Goal: Use online tool/utility: Utilize a website feature to perform a specific function

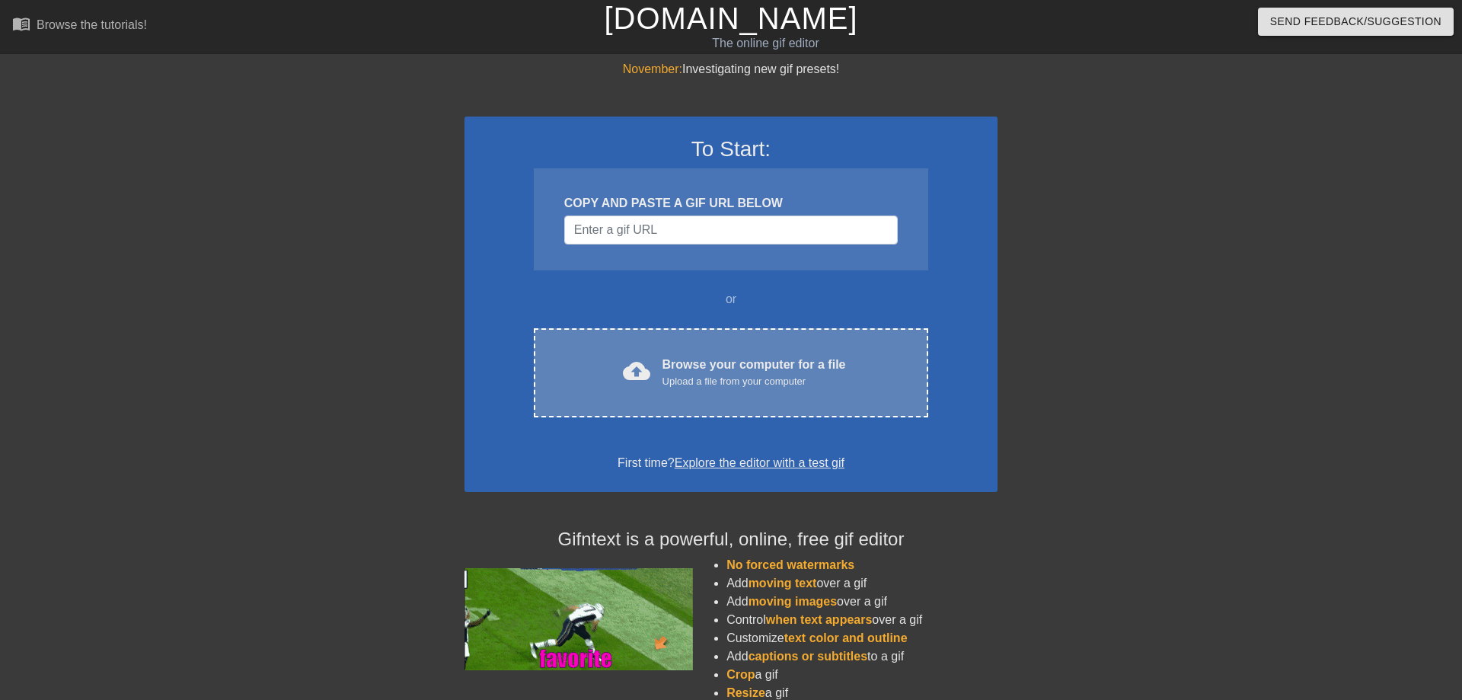
click at [782, 369] on div "Browse your computer for a file Upload a file from your computer" at bounding box center [755, 373] width 184 height 34
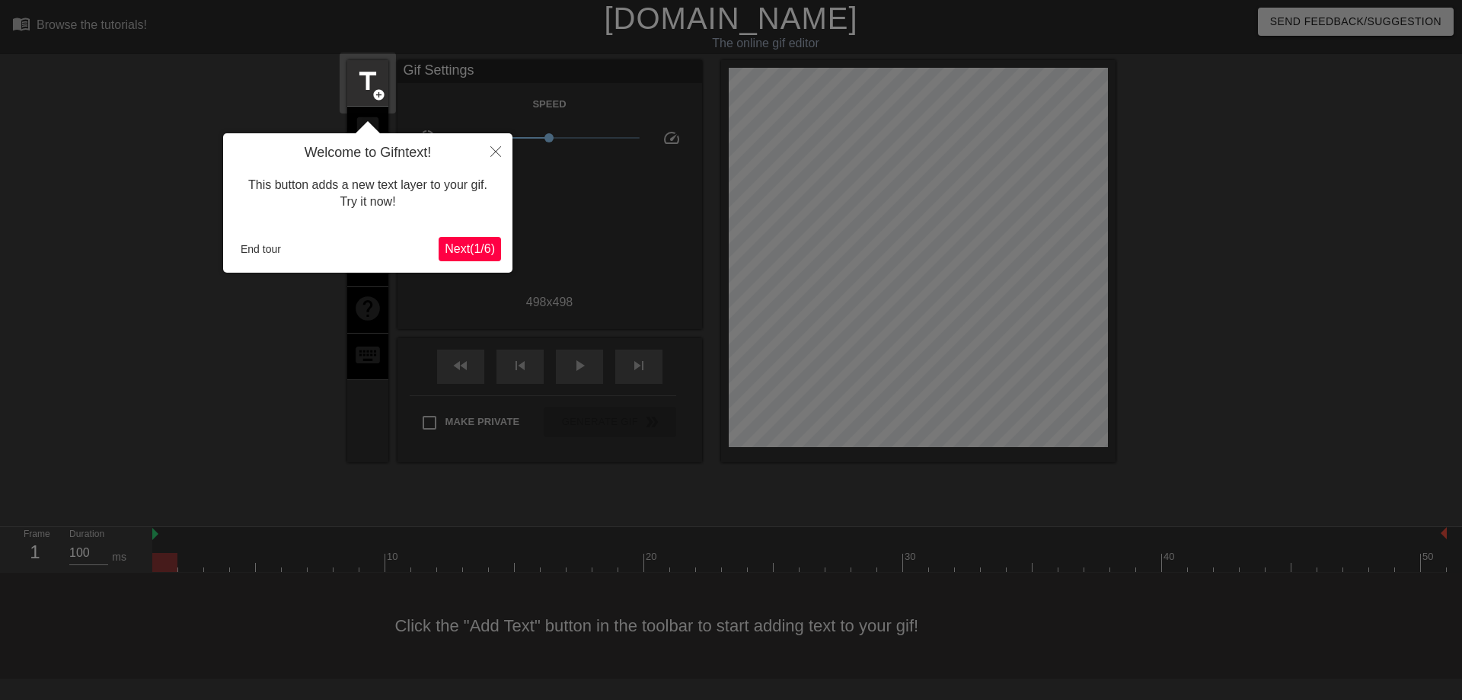
click at [488, 94] on div at bounding box center [731, 350] width 1462 height 700
click at [493, 243] on span "Next ( 1 / 6 )" at bounding box center [470, 248] width 50 height 13
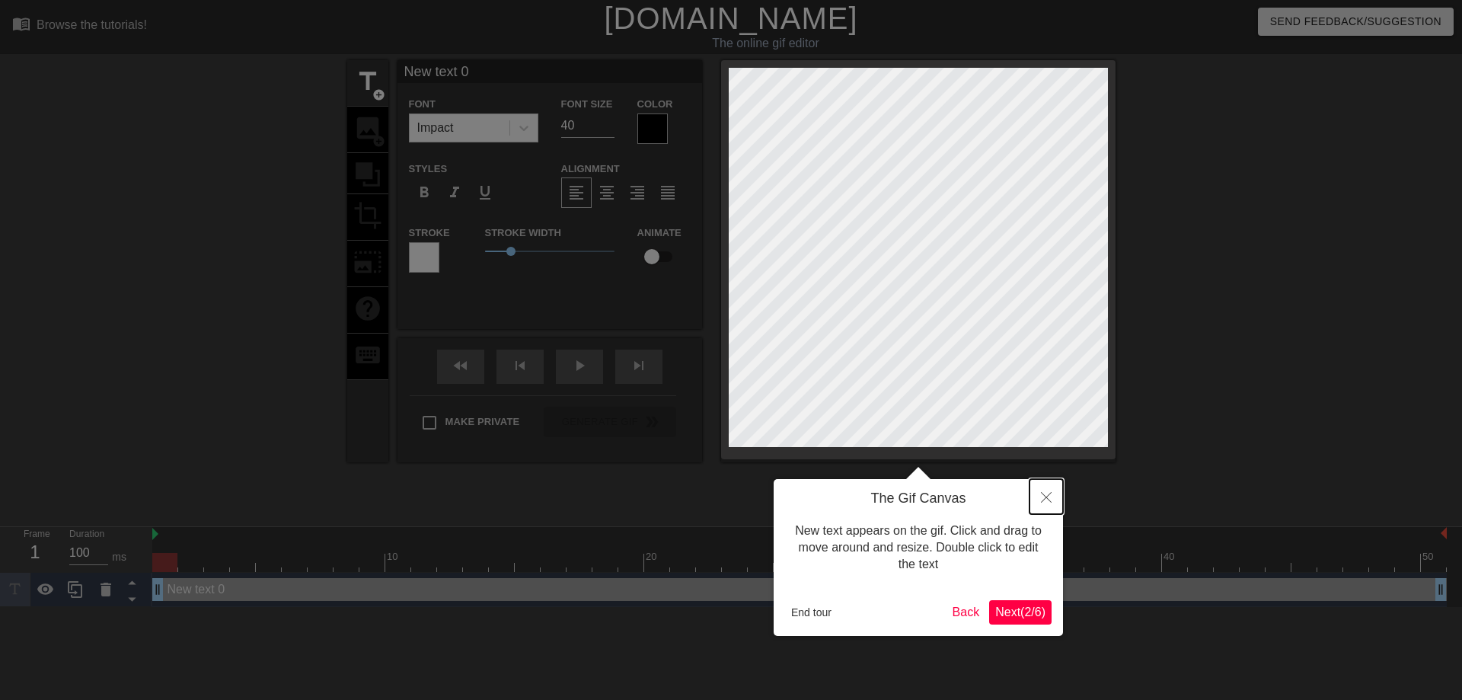
click at [1040, 492] on button "Close" at bounding box center [1047, 496] width 34 height 35
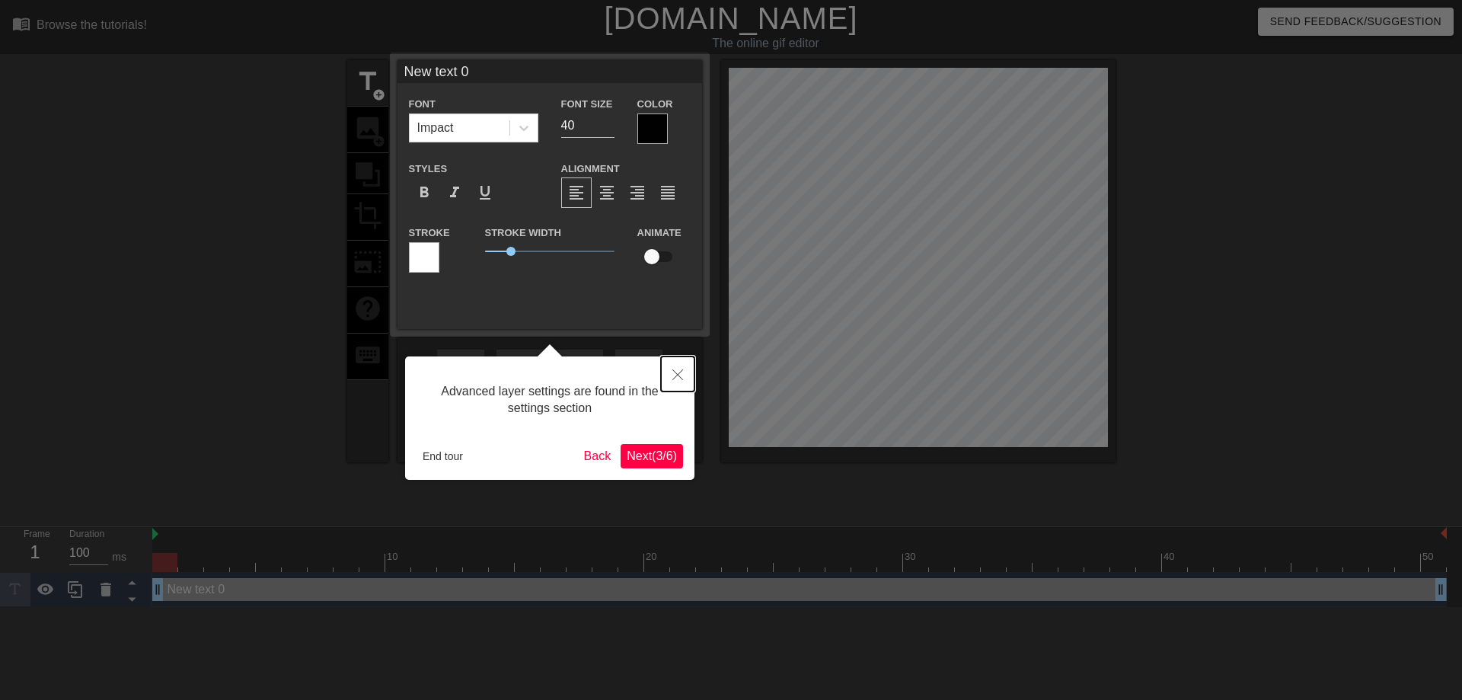
click at [667, 382] on button "Close" at bounding box center [678, 373] width 34 height 35
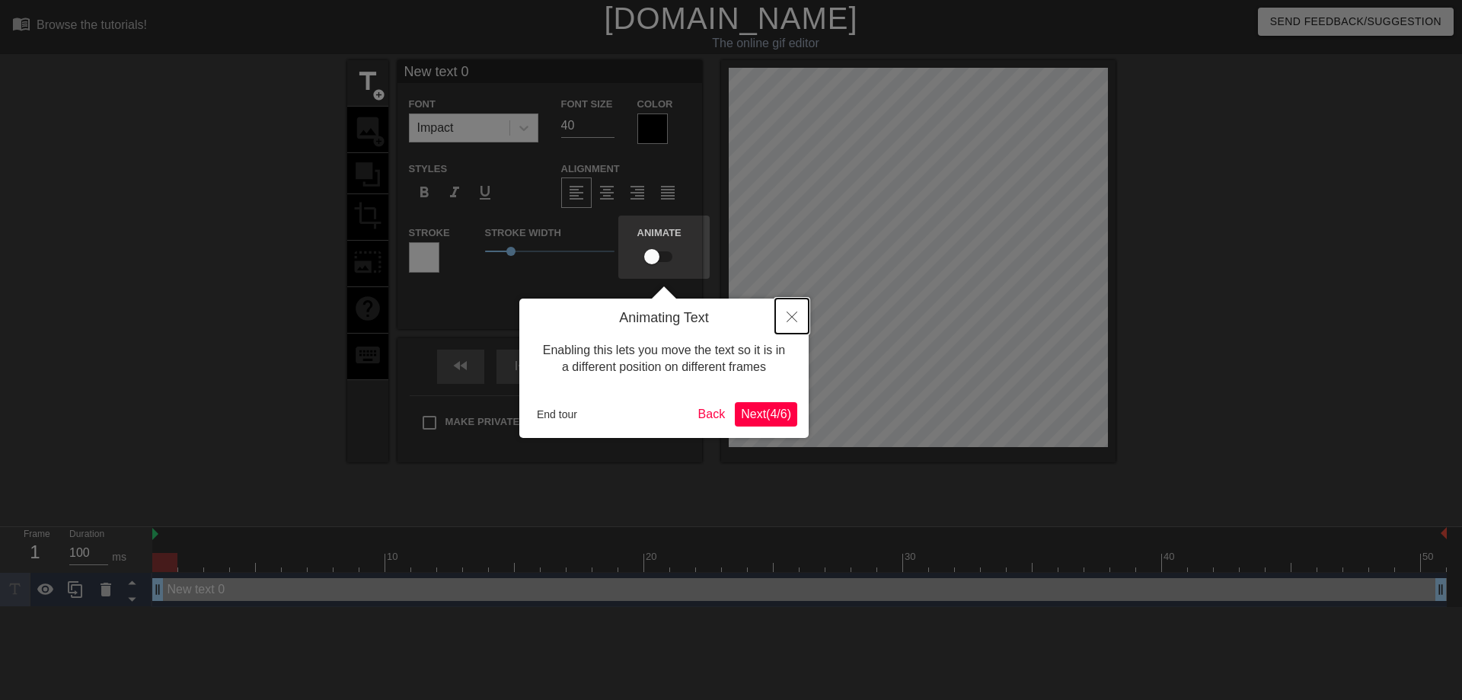
click at [787, 320] on icon "Close" at bounding box center [792, 316] width 11 height 11
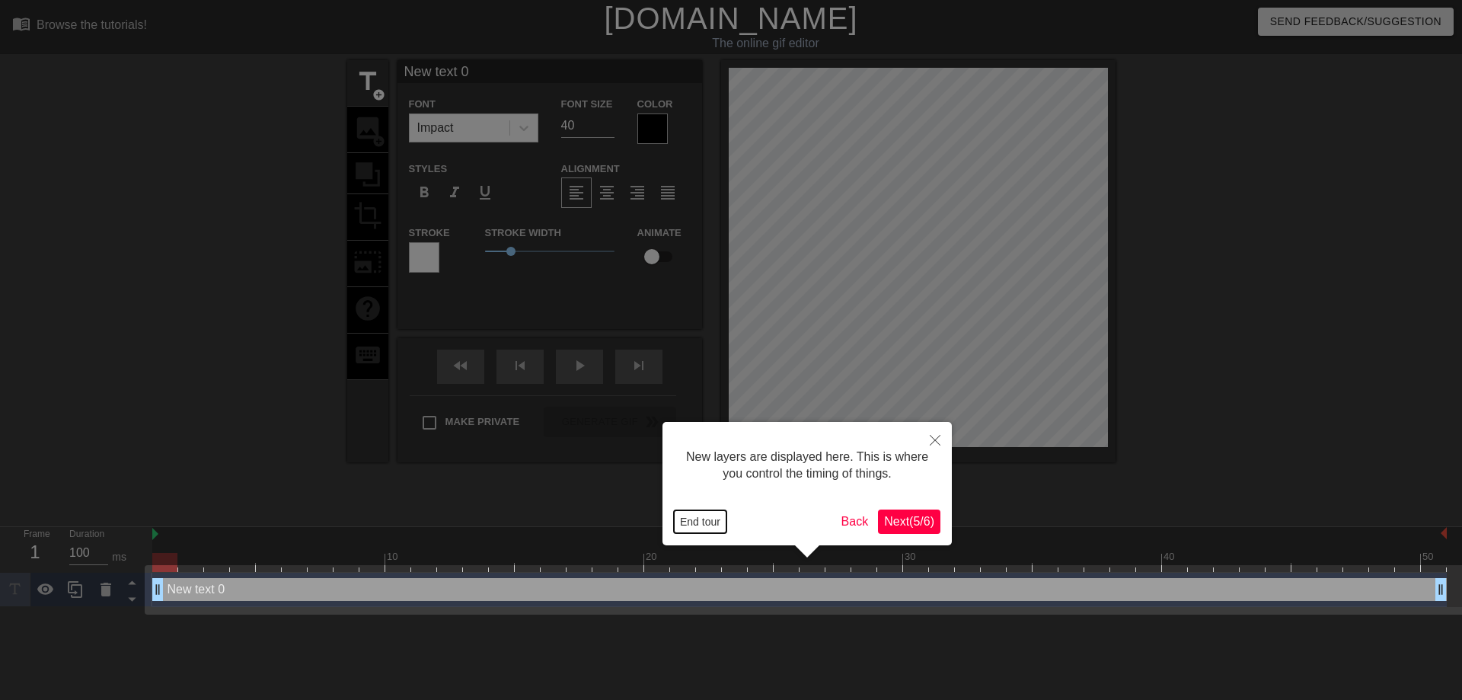
click at [714, 525] on button "End tour" at bounding box center [700, 521] width 53 height 23
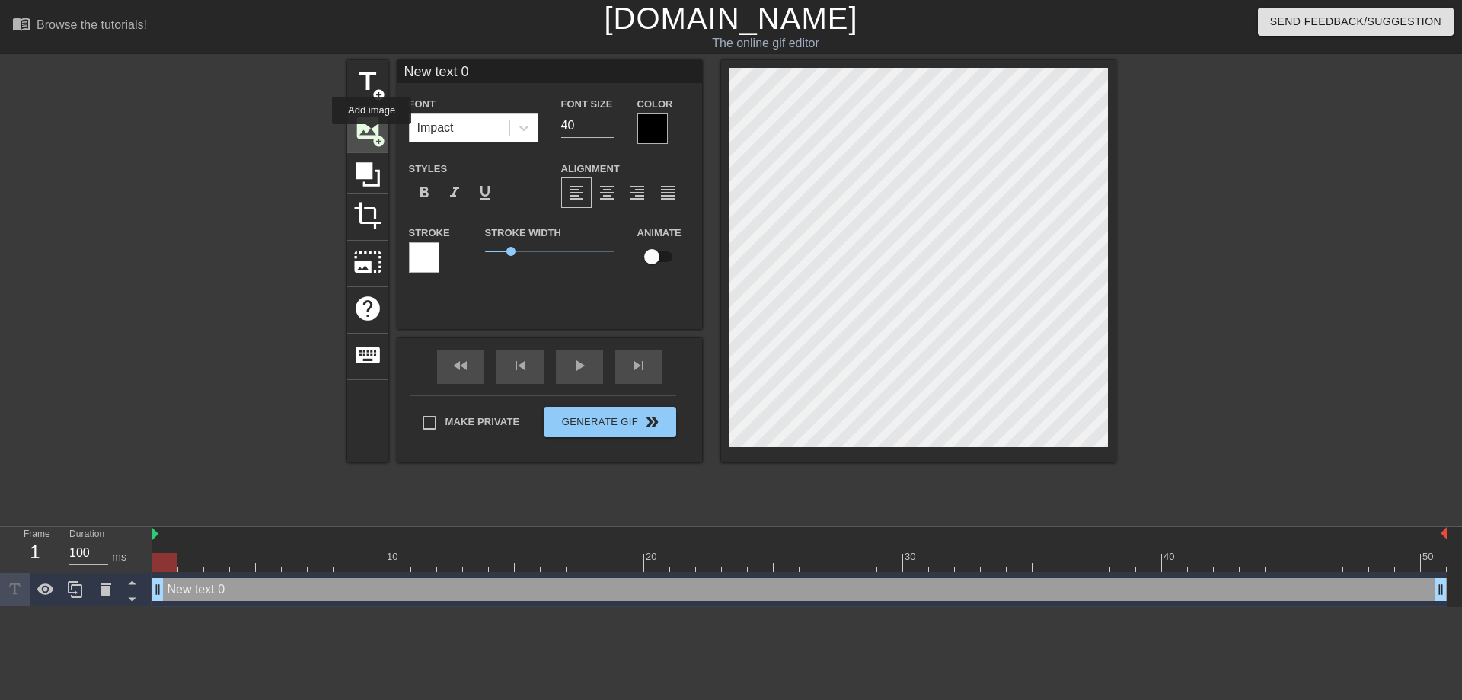
click at [372, 135] on span "image" at bounding box center [367, 127] width 29 height 29
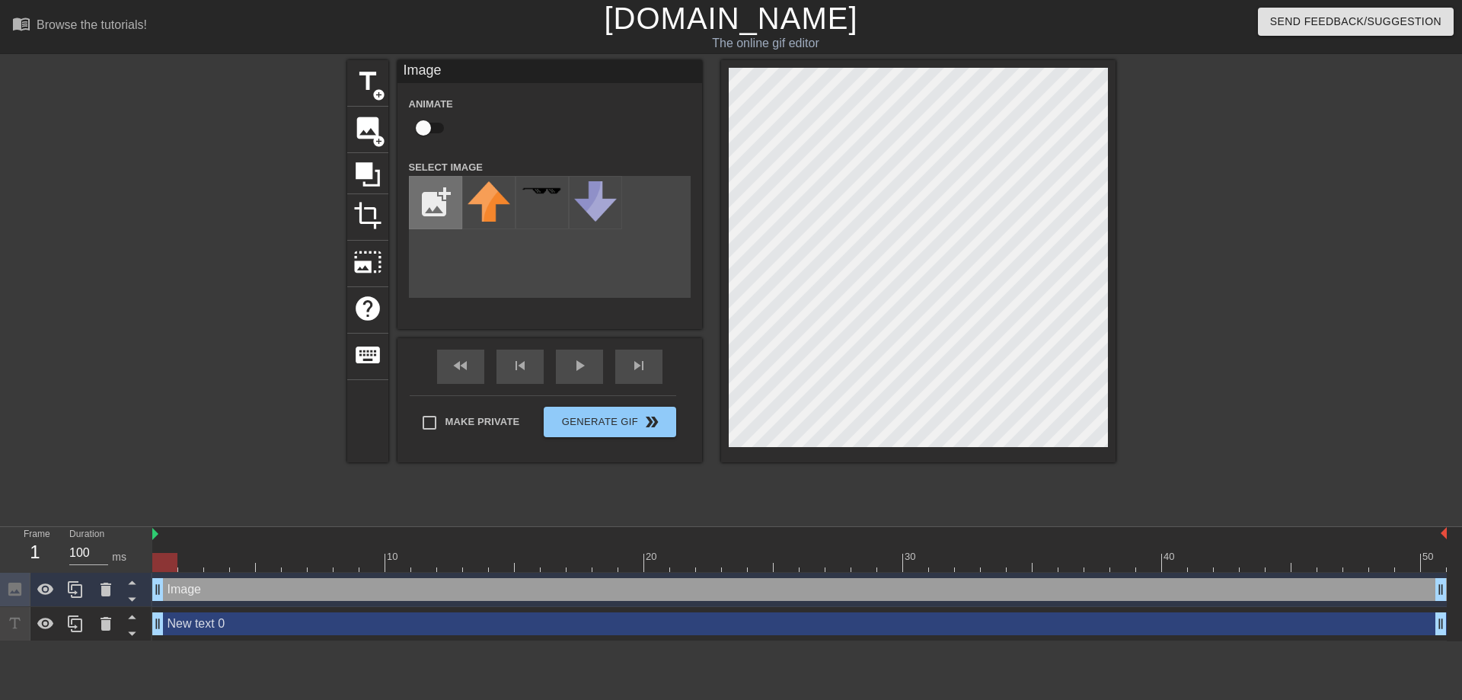
click at [429, 211] on input "file" at bounding box center [436, 203] width 52 height 52
type input "C:\fakepath\birthday_hat_PNG28.png"
click at [544, 212] on img at bounding box center [542, 201] width 43 height 40
click at [210, 595] on div "Image drag_handle drag_handle" at bounding box center [799, 589] width 1295 height 23
click at [185, 590] on div "Image drag_handle drag_handle" at bounding box center [799, 589] width 1295 height 23
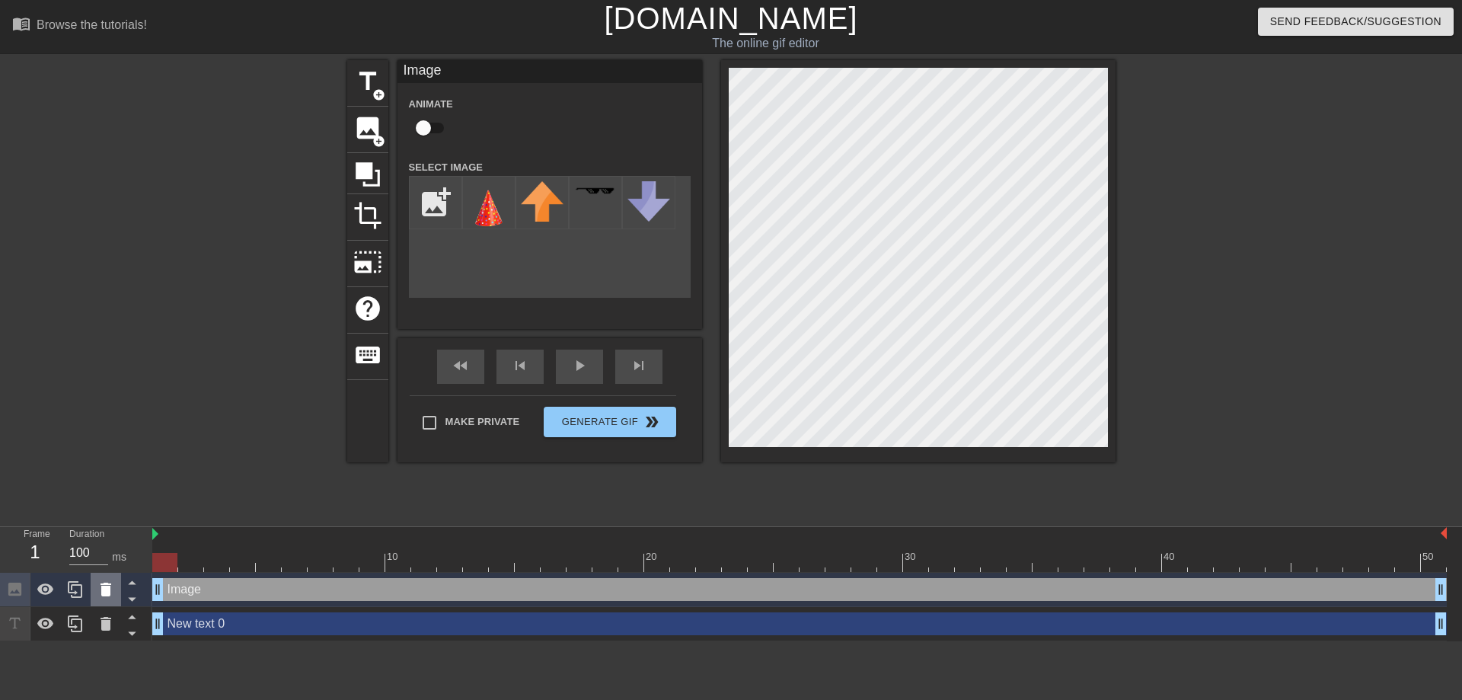
click at [104, 592] on icon at bounding box center [106, 590] width 11 height 14
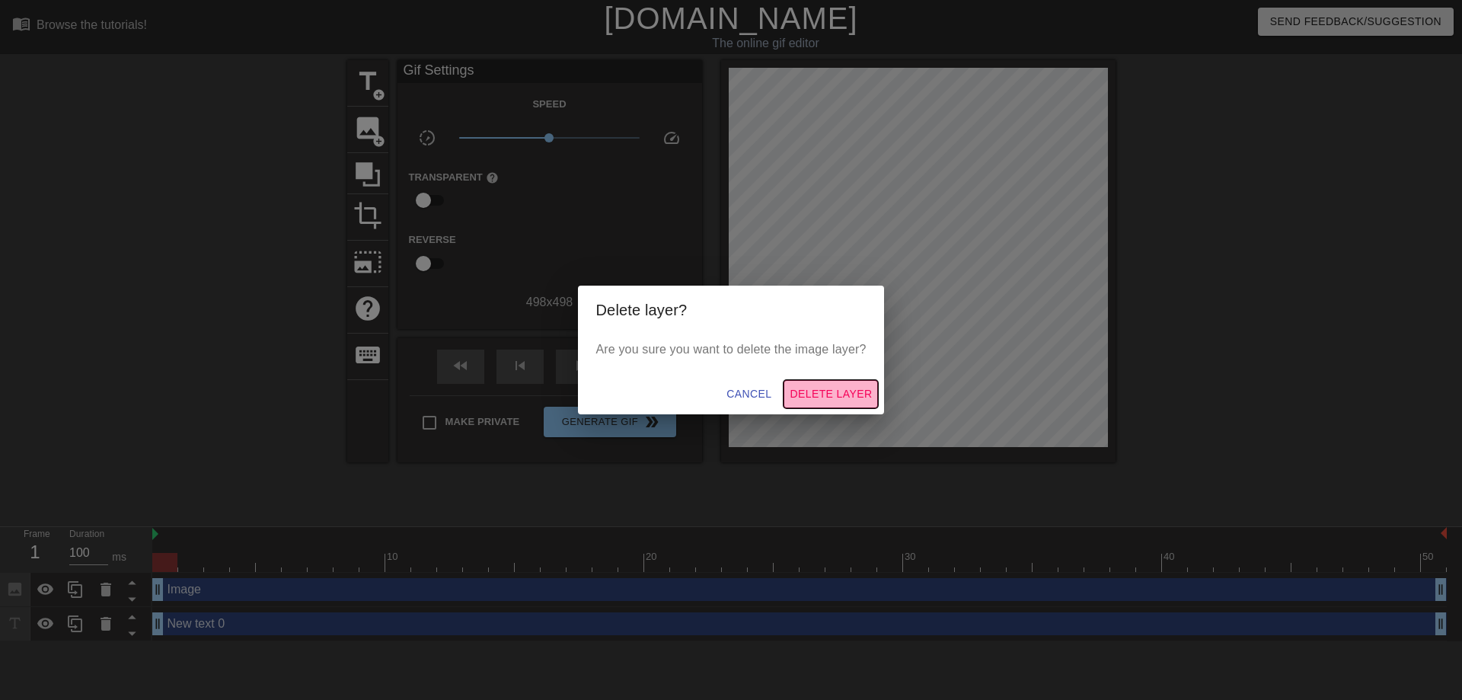
click at [796, 390] on span "Delete Layer" at bounding box center [831, 394] width 82 height 19
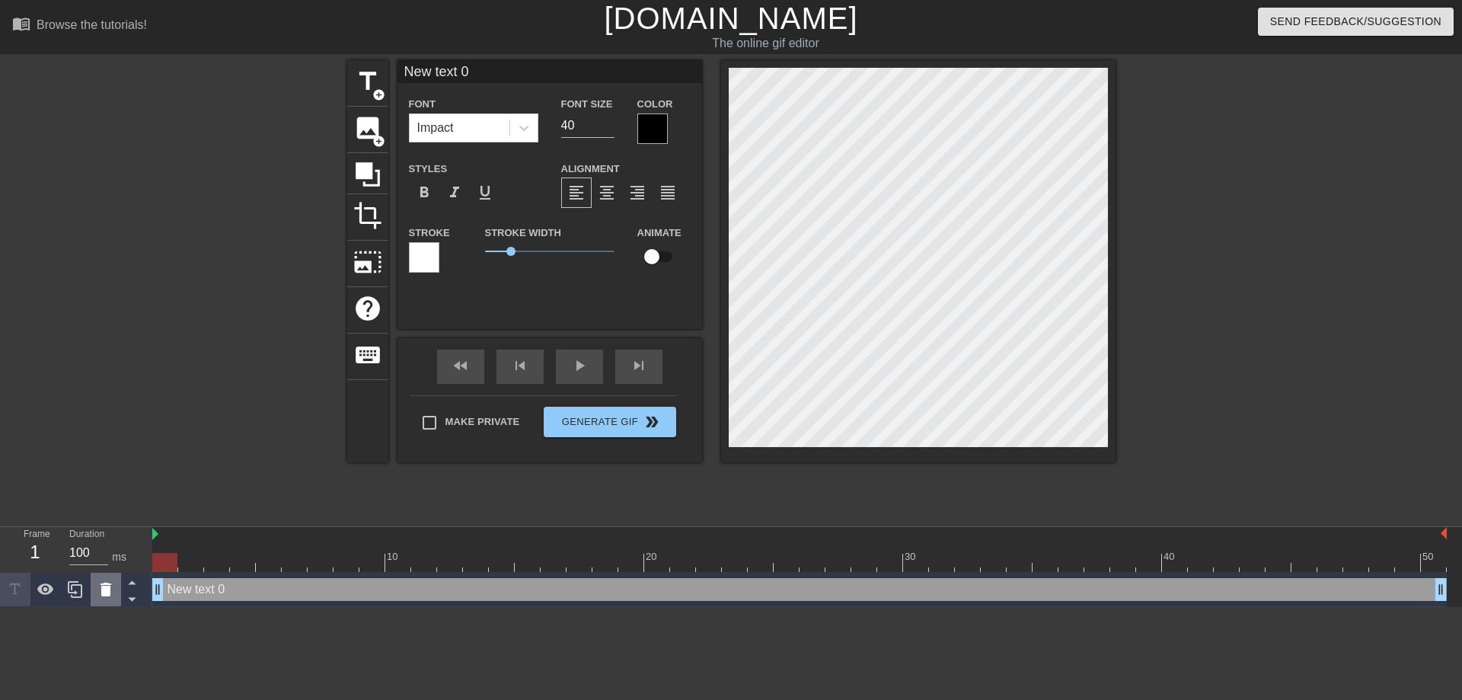
click at [108, 595] on icon at bounding box center [106, 590] width 11 height 14
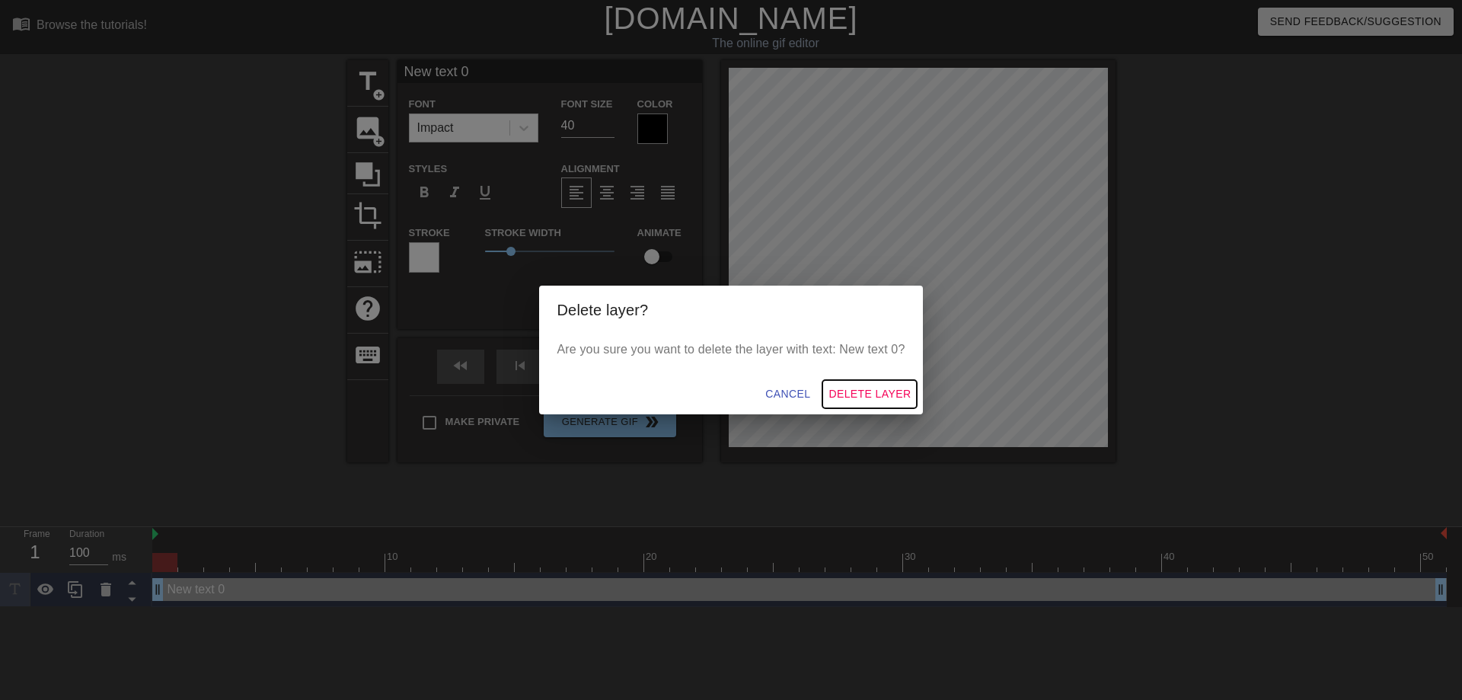
click at [877, 394] on span "Delete Layer" at bounding box center [870, 394] width 82 height 19
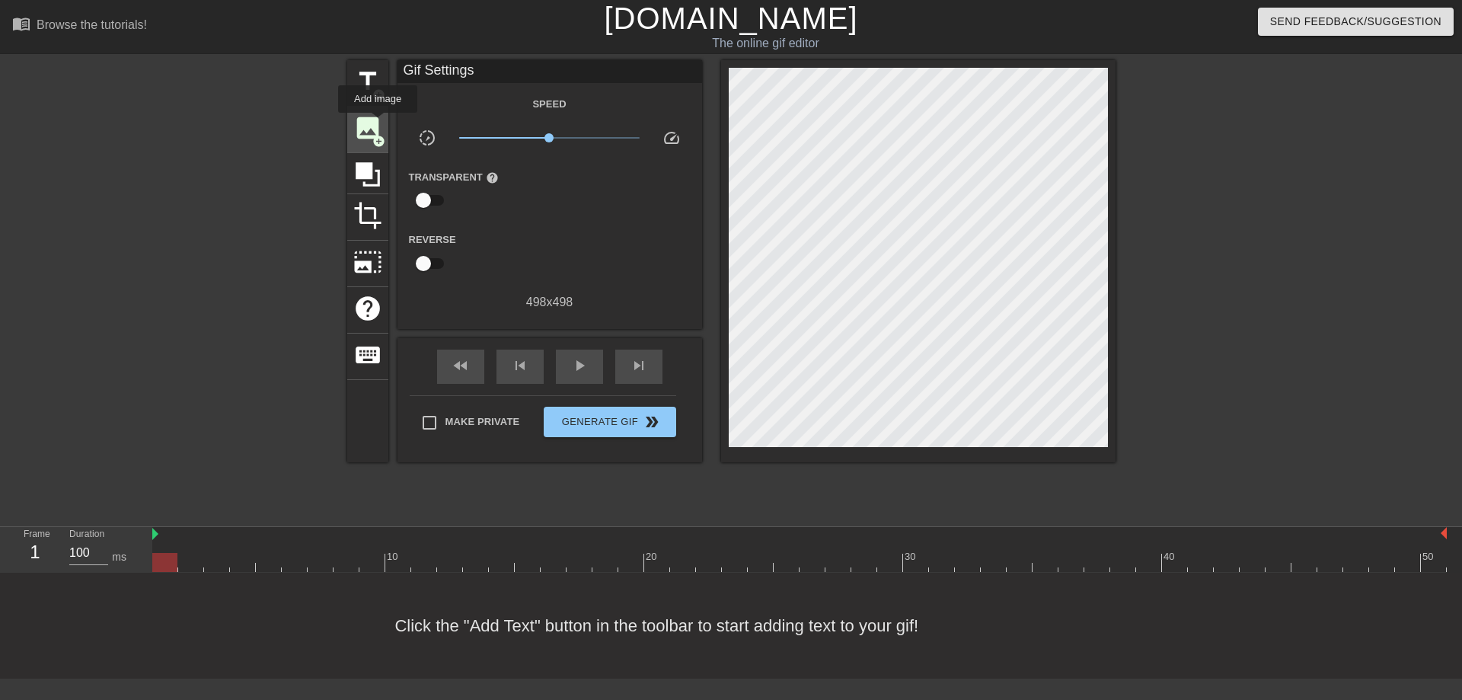
click at [379, 124] on span "image" at bounding box center [367, 127] width 29 height 29
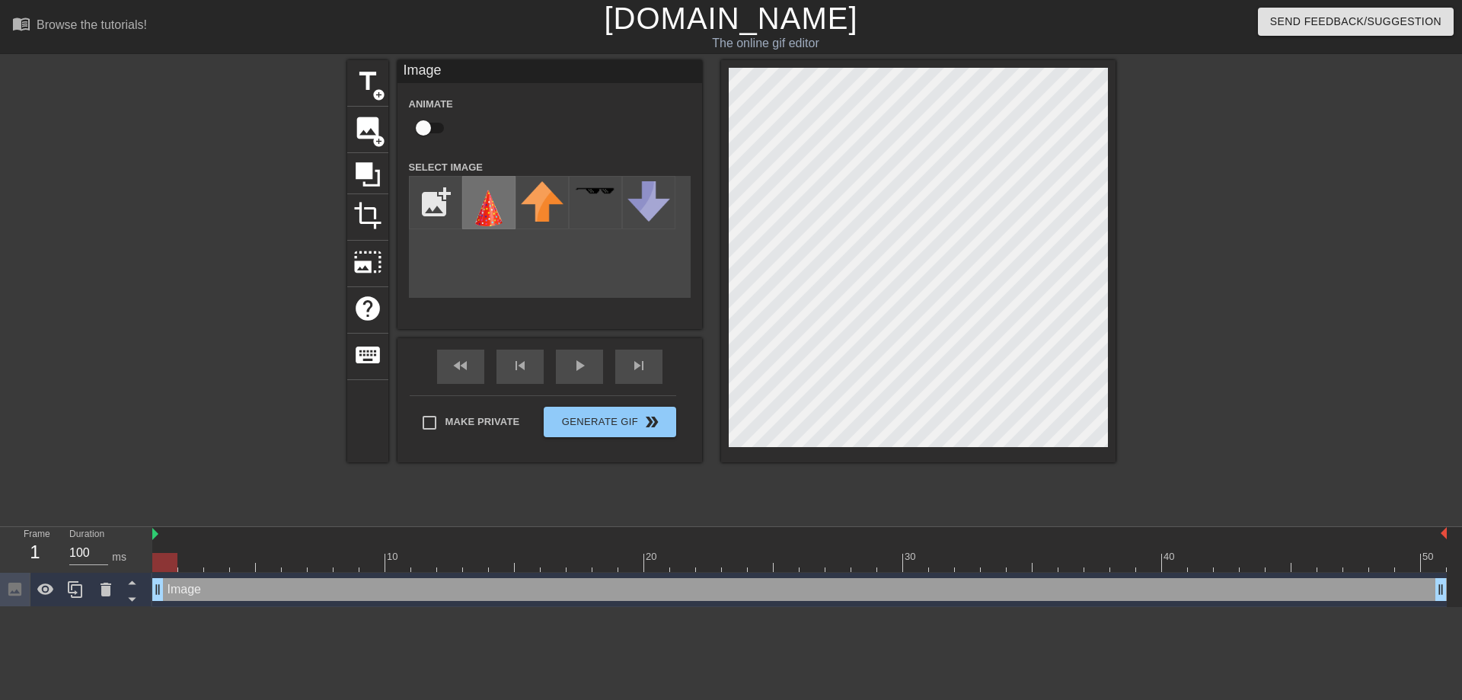
click at [498, 204] on img at bounding box center [489, 208] width 43 height 55
click at [944, 57] on div "menu_book Browse the tutorials! [DOMAIN_NAME] The online gif editor Send Feedba…" at bounding box center [731, 303] width 1462 height 607
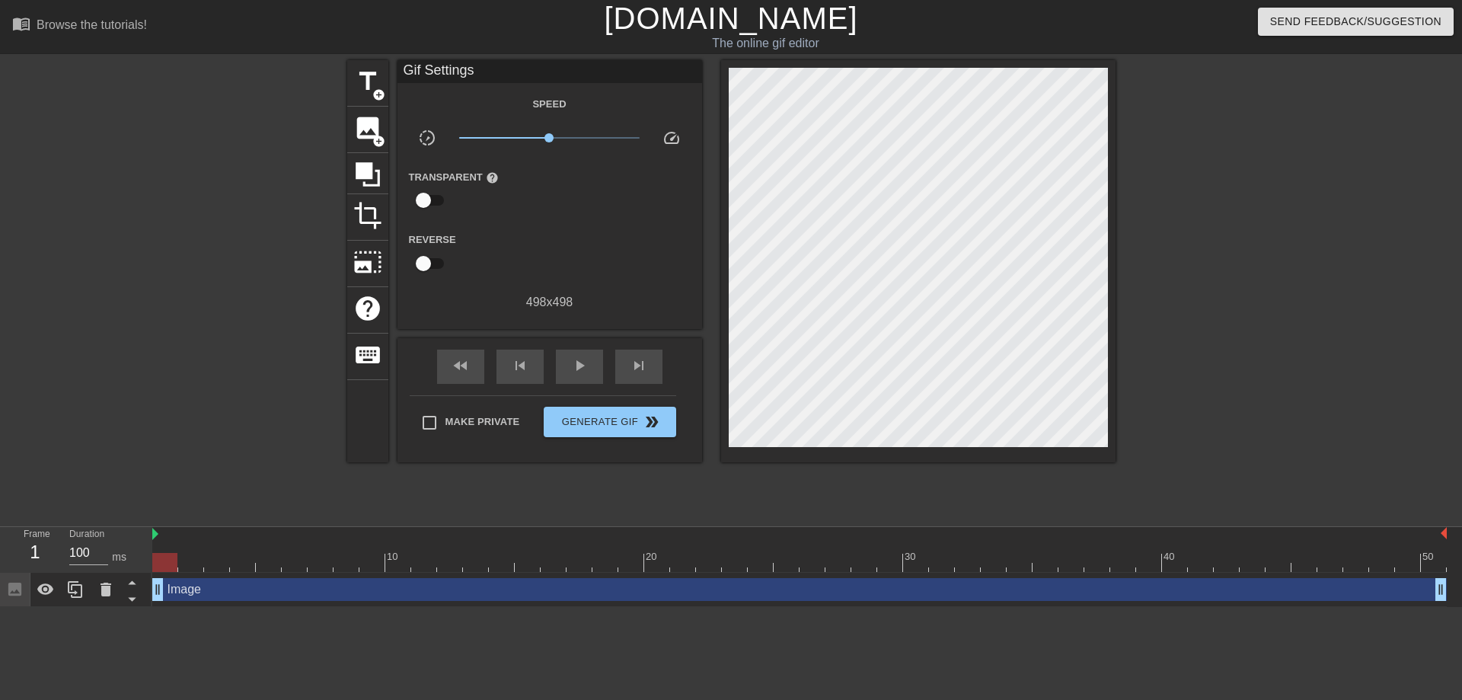
click at [1232, 300] on div at bounding box center [1248, 288] width 228 height 457
click at [598, 413] on span "Generate Gif double_arrow" at bounding box center [610, 422] width 120 height 18
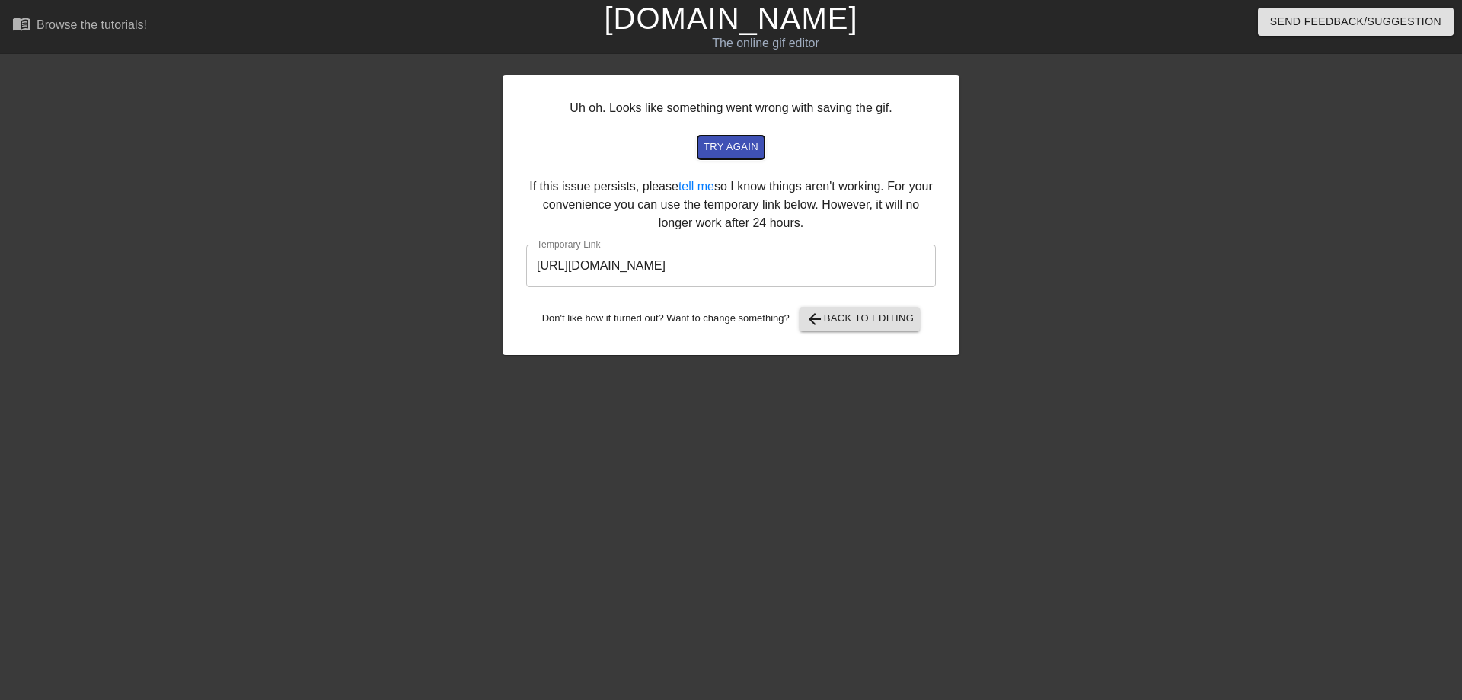
click at [739, 145] on span "try again" at bounding box center [731, 148] width 55 height 18
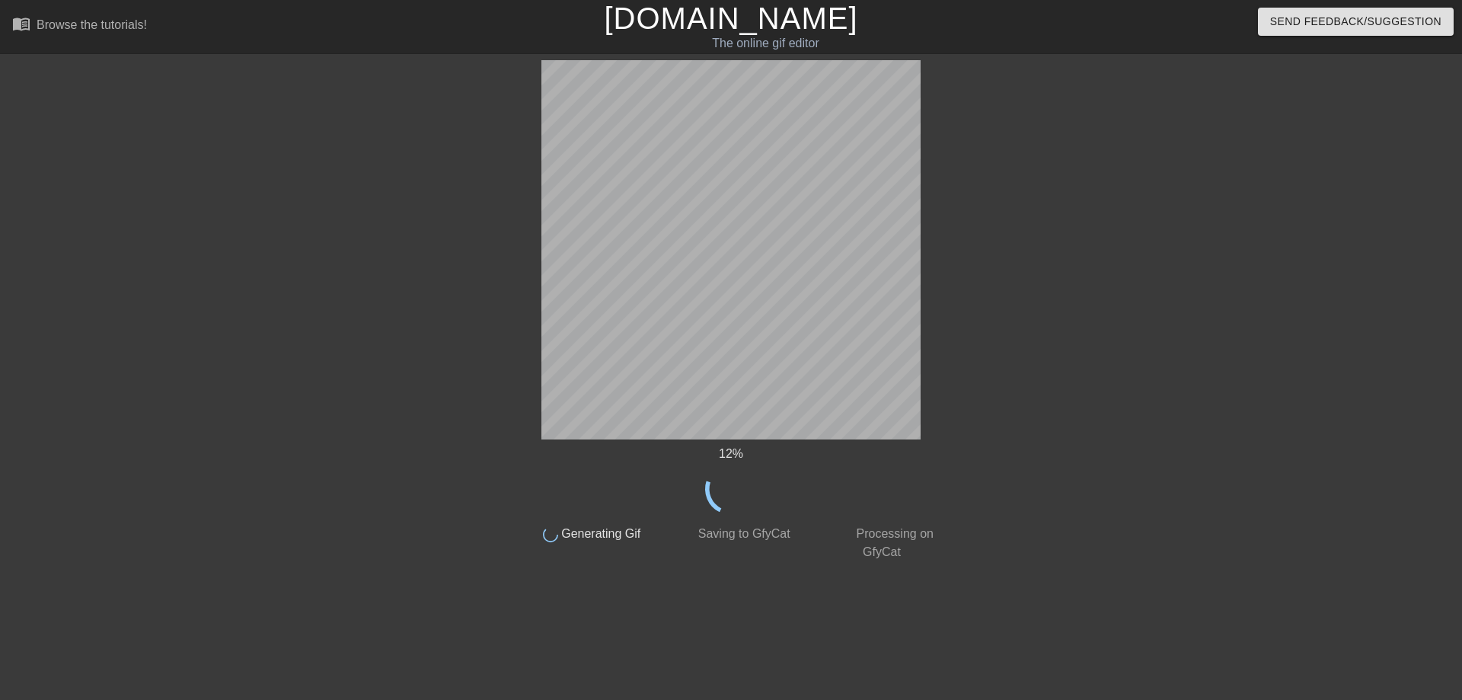
click at [1103, 315] on div at bounding box center [1078, 288] width 228 height 457
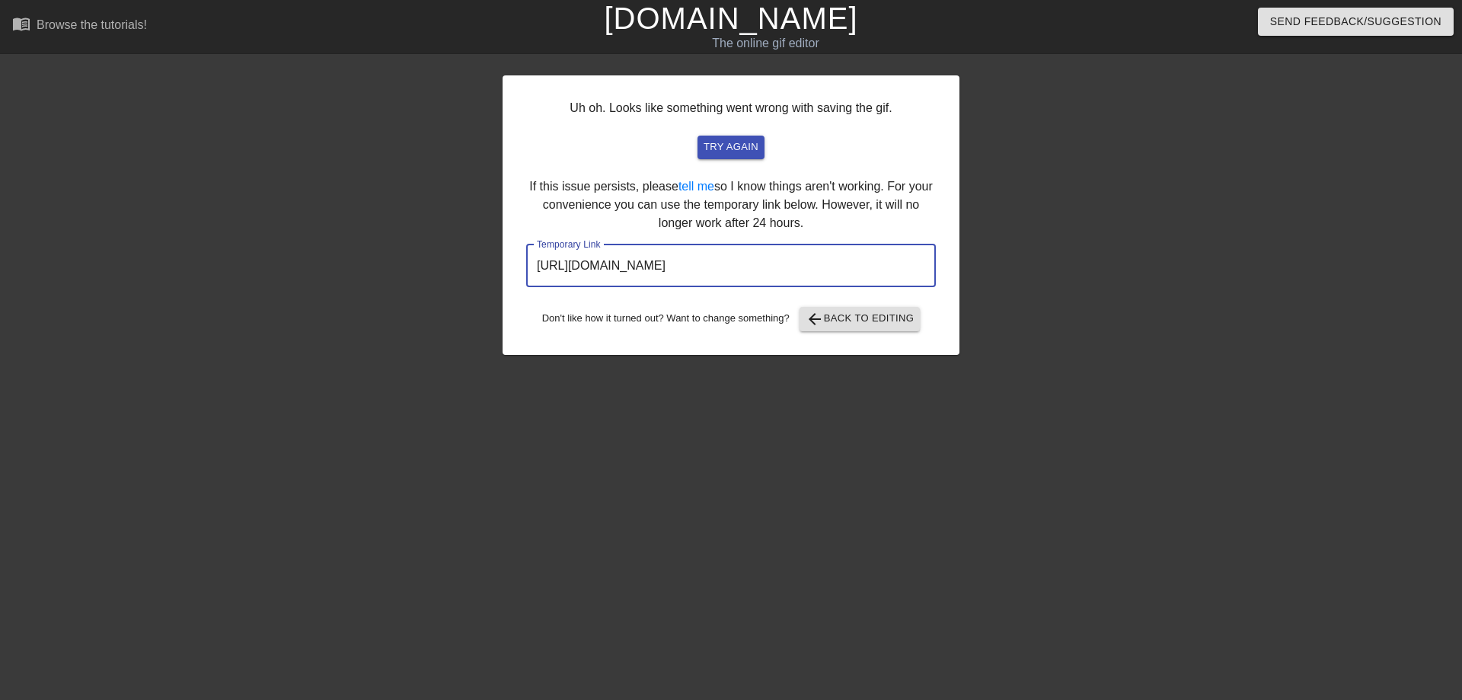
drag, startPoint x: 538, startPoint y: 274, endPoint x: 904, endPoint y: 281, distance: 366.4
click at [904, 281] on input "[URL][DOMAIN_NAME]" at bounding box center [731, 265] width 410 height 43
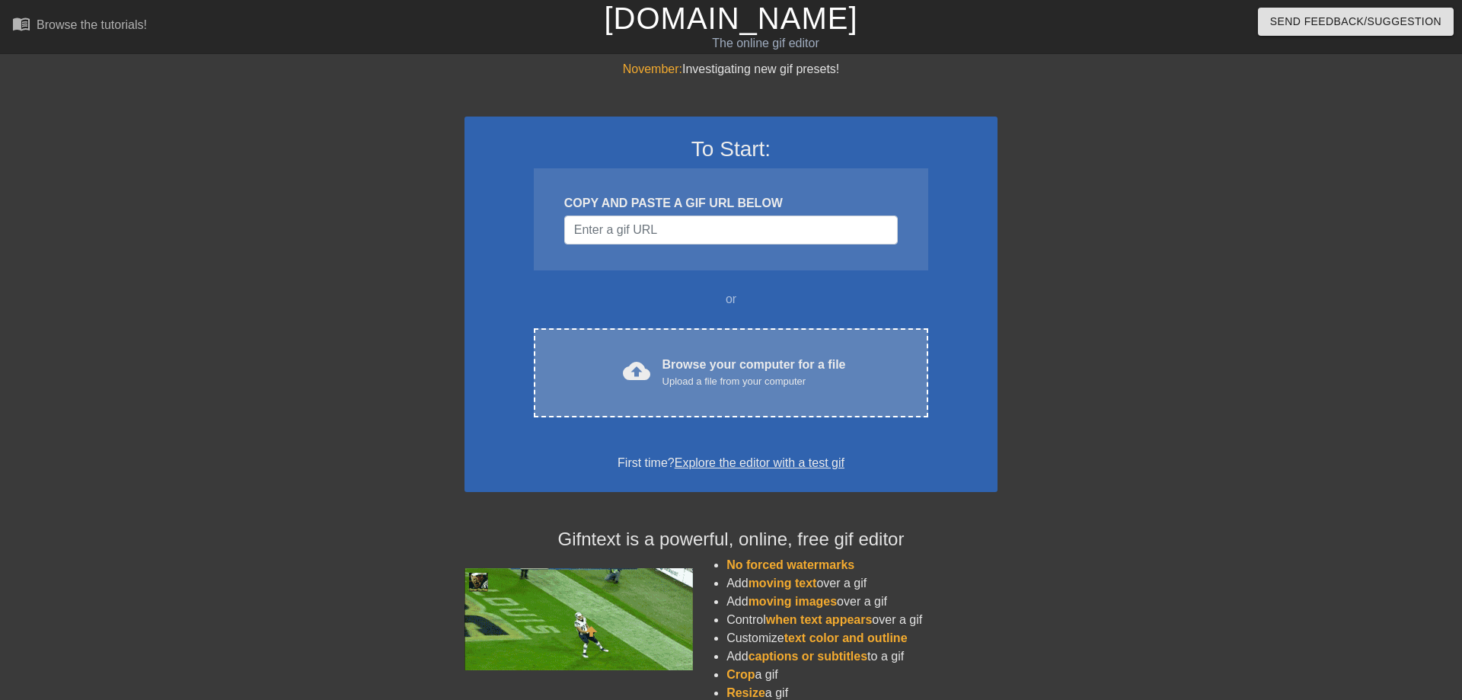
click at [701, 363] on div "Browse your computer for a file Upload a file from your computer" at bounding box center [755, 373] width 184 height 34
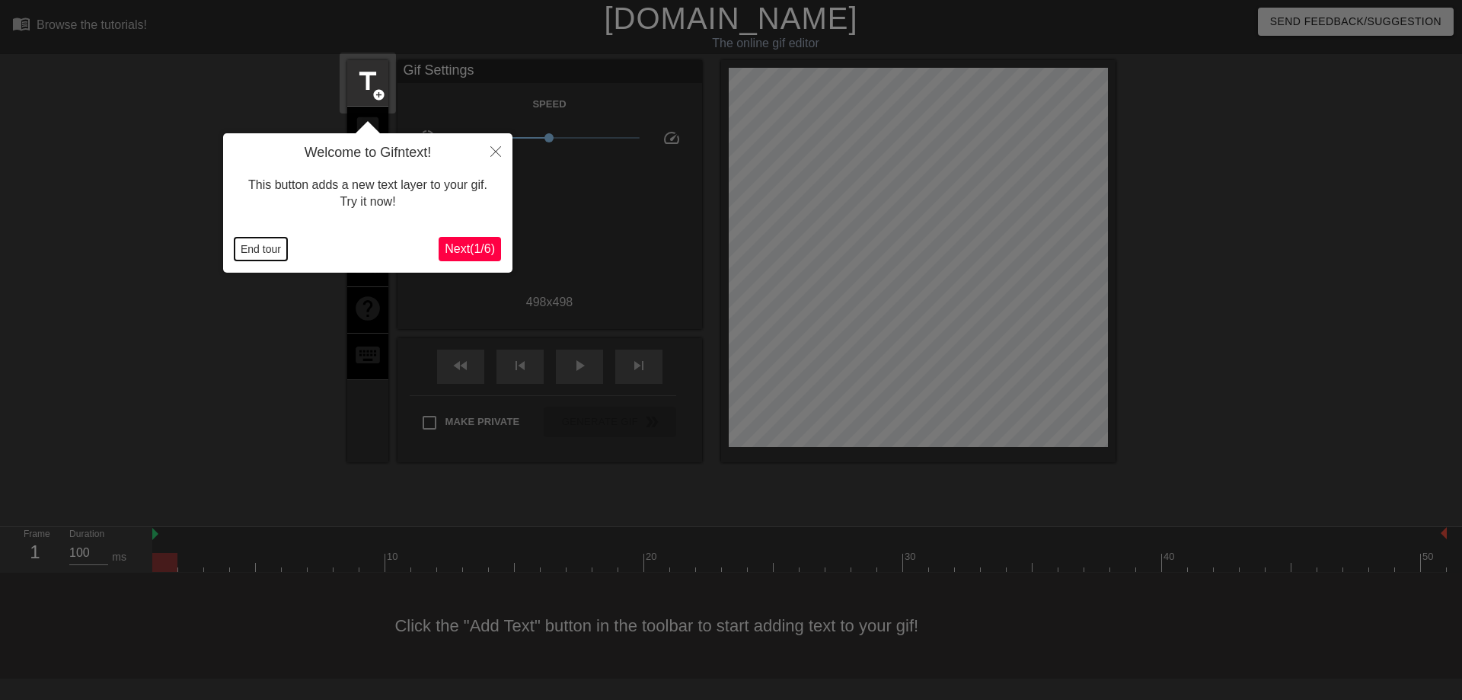
click at [265, 247] on button "End tour" at bounding box center [261, 249] width 53 height 23
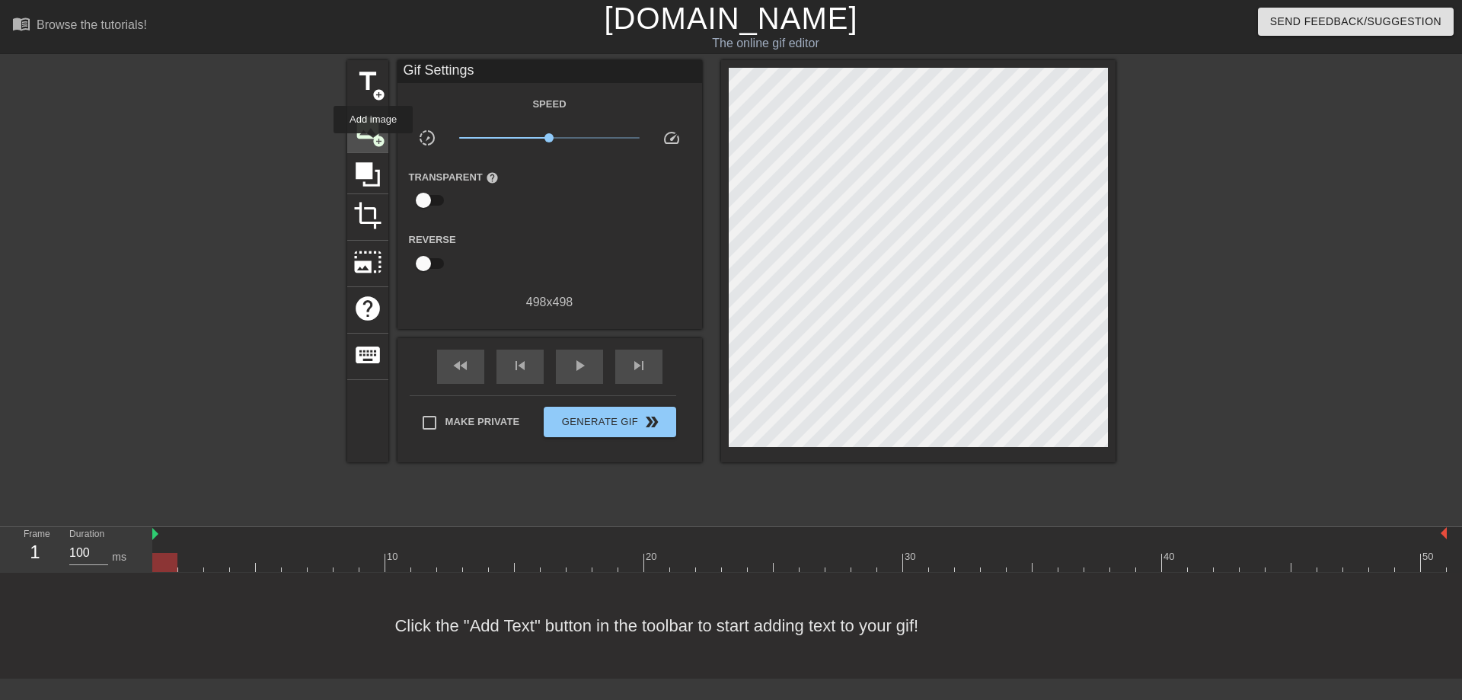
click at [373, 144] on span "add_circle" at bounding box center [378, 141] width 13 height 13
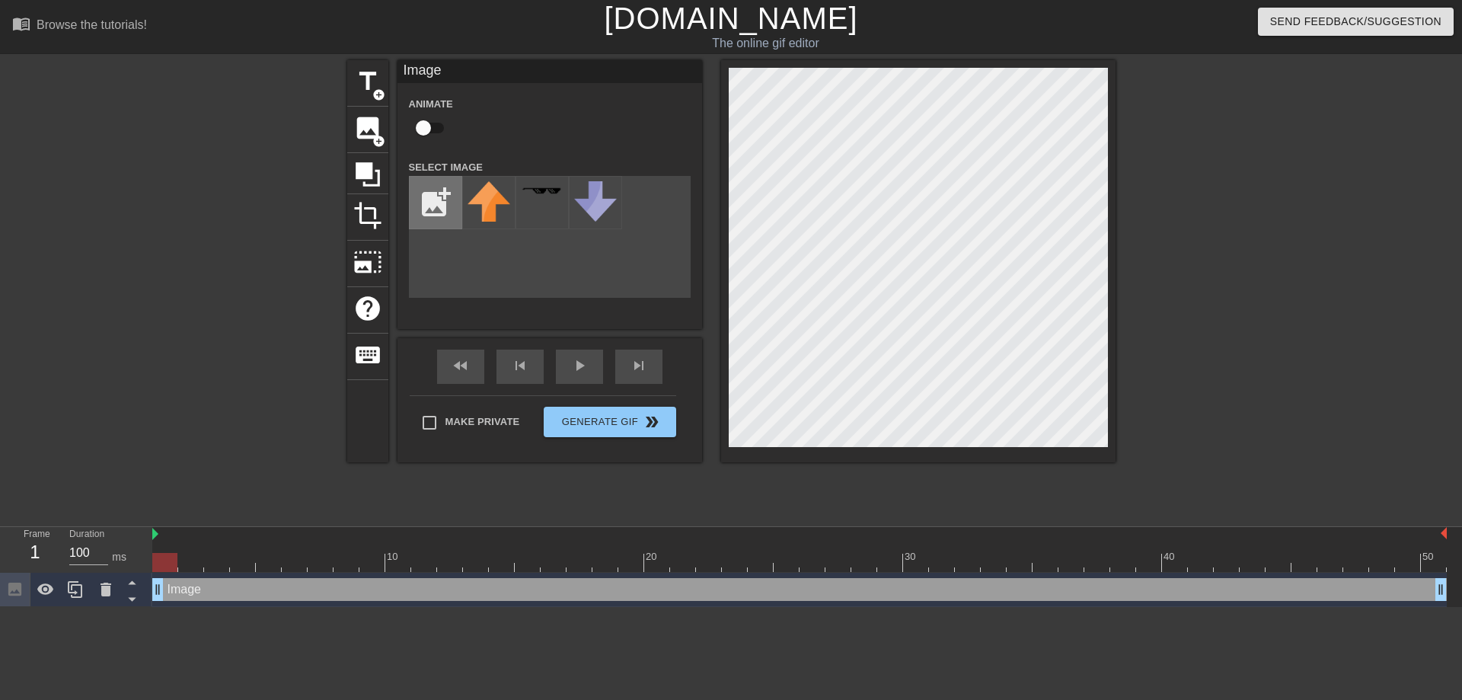
click at [440, 193] on input "file" at bounding box center [436, 203] width 52 height 52
type input "C:\fakepath\birthday_hat_PNG28.png"
click at [483, 212] on img at bounding box center [489, 208] width 43 height 55
click at [511, 212] on div at bounding box center [488, 202] width 53 height 53
click at [733, 295] on div "title add_circle image add_circle crop photo_size_select_large help keyboard Im…" at bounding box center [731, 261] width 768 height 402
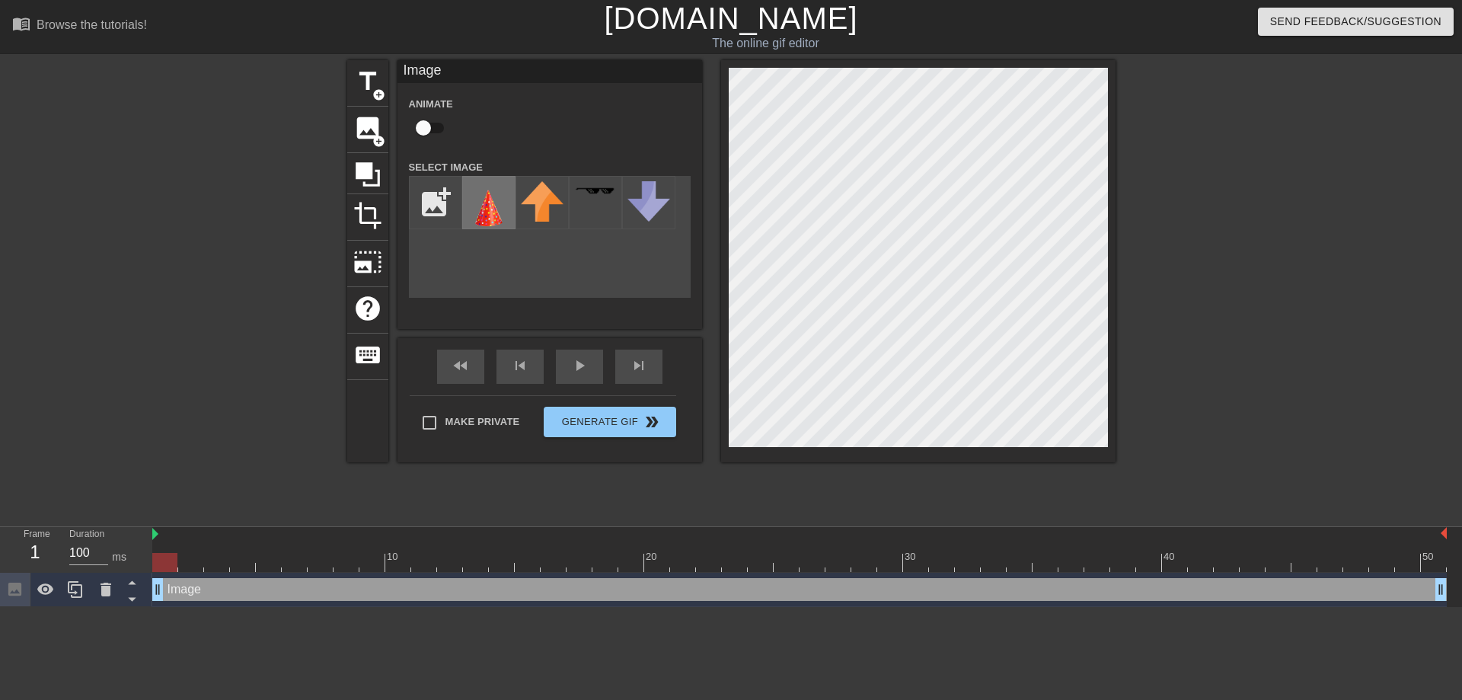
click at [501, 185] on img at bounding box center [489, 208] width 43 height 55
click at [182, 600] on div "Image drag_handle drag_handle" at bounding box center [799, 589] width 1295 height 23
click at [99, 590] on icon at bounding box center [106, 589] width 18 height 18
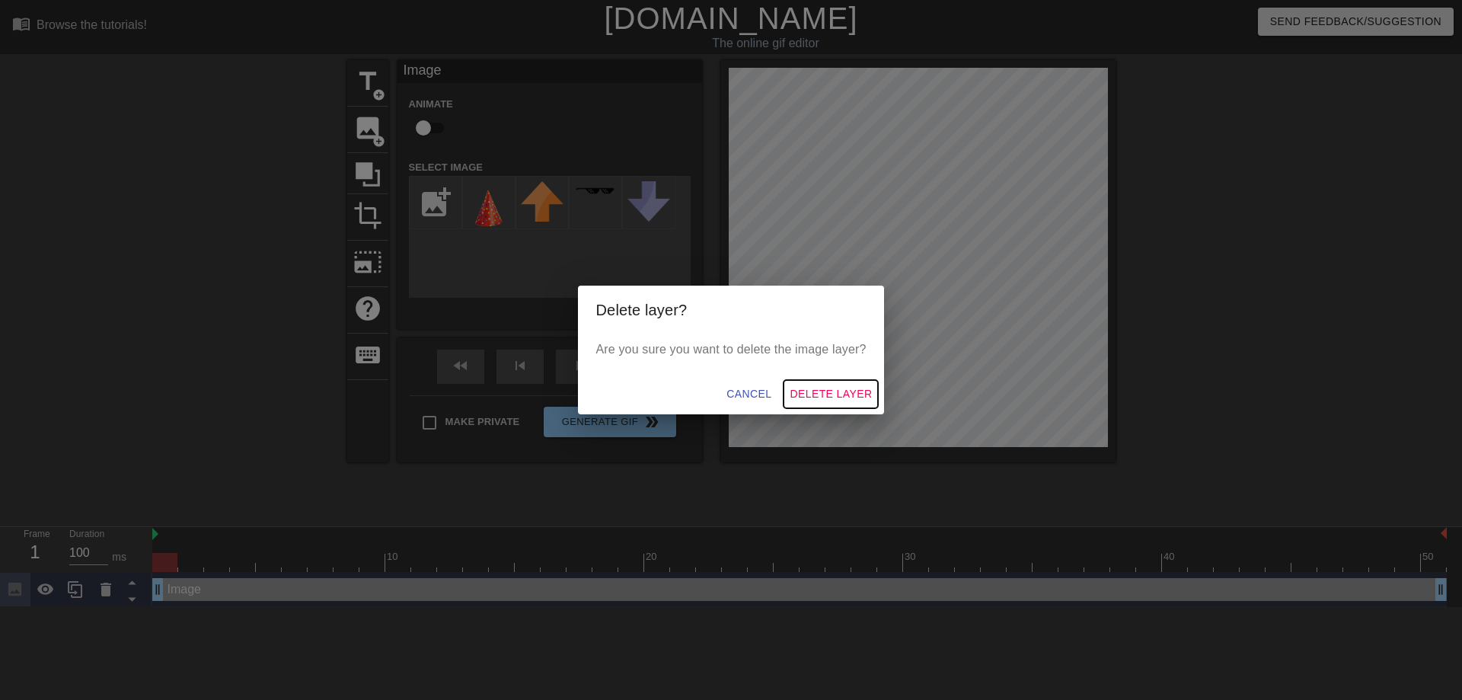
click at [853, 391] on span "Delete Layer" at bounding box center [831, 394] width 82 height 19
